Goal: Transaction & Acquisition: Purchase product/service

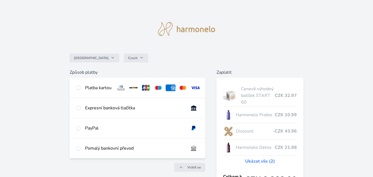
click at [79, 90] on div at bounding box center [78, 87] width 4 height 7
radio input "true"
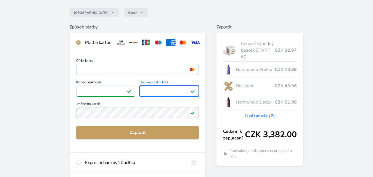
scroll to position [45, 0]
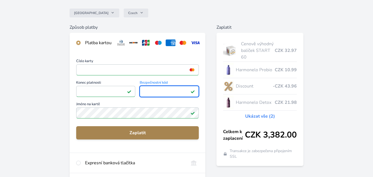
click at [128, 135] on span "Zaplatit" at bounding box center [138, 132] width 114 height 7
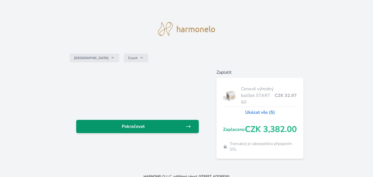
click at [141, 126] on span "Pokračovat" at bounding box center [133, 126] width 105 height 7
